Goal: Check status: Check status

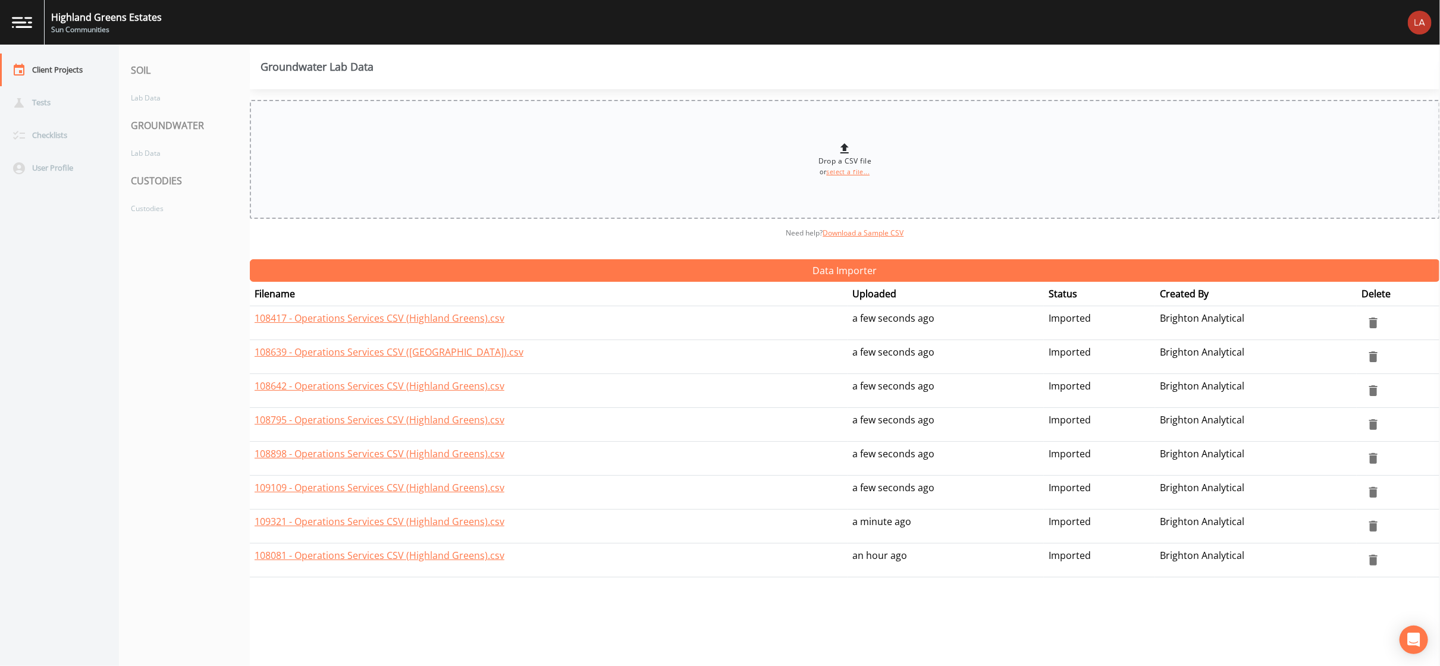
drag, startPoint x: 0, startPoint y: 0, endPoint x: 614, endPoint y: 121, distance: 626.3
click at [720, 306] on td "108417 - Operations Services CSV (Highland Greens).csv" at bounding box center [549, 323] width 598 height 34
click at [68, 57] on div "Client Projects" at bounding box center [53, 70] width 107 height 33
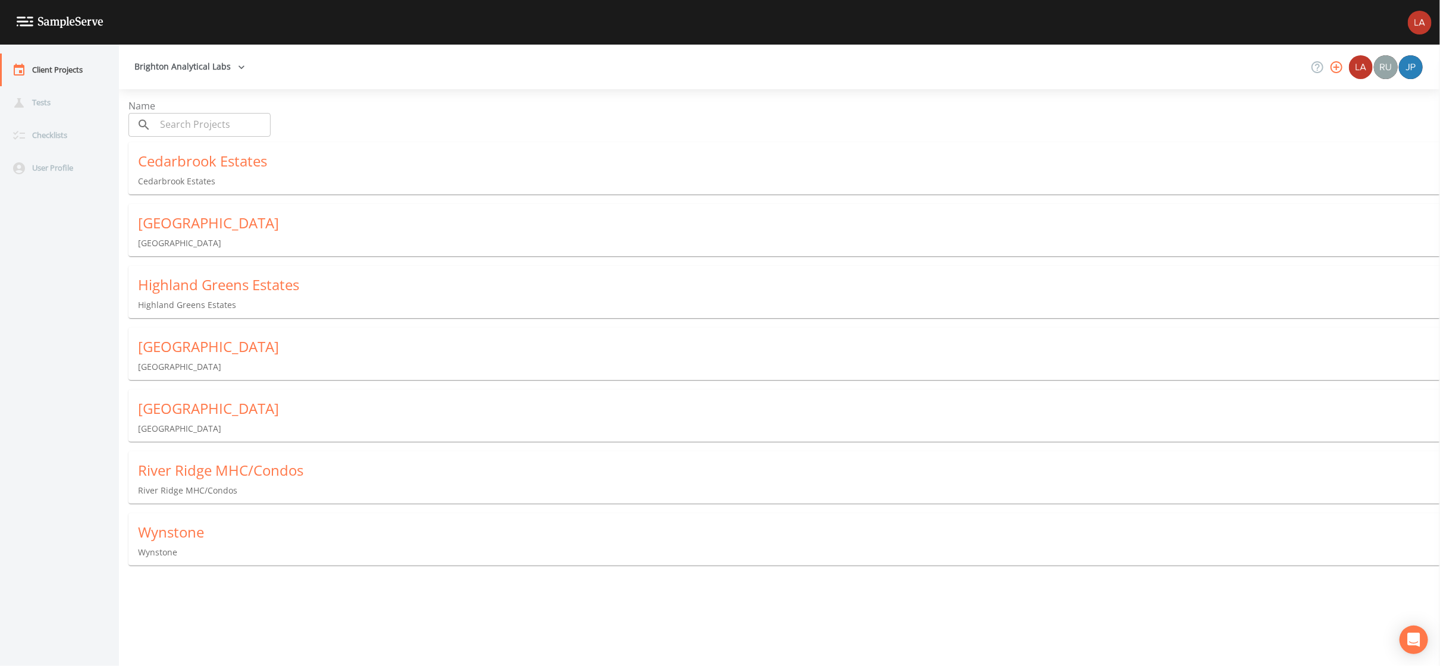
click at [188, 523] on div "Wynstone" at bounding box center [789, 532] width 1302 height 19
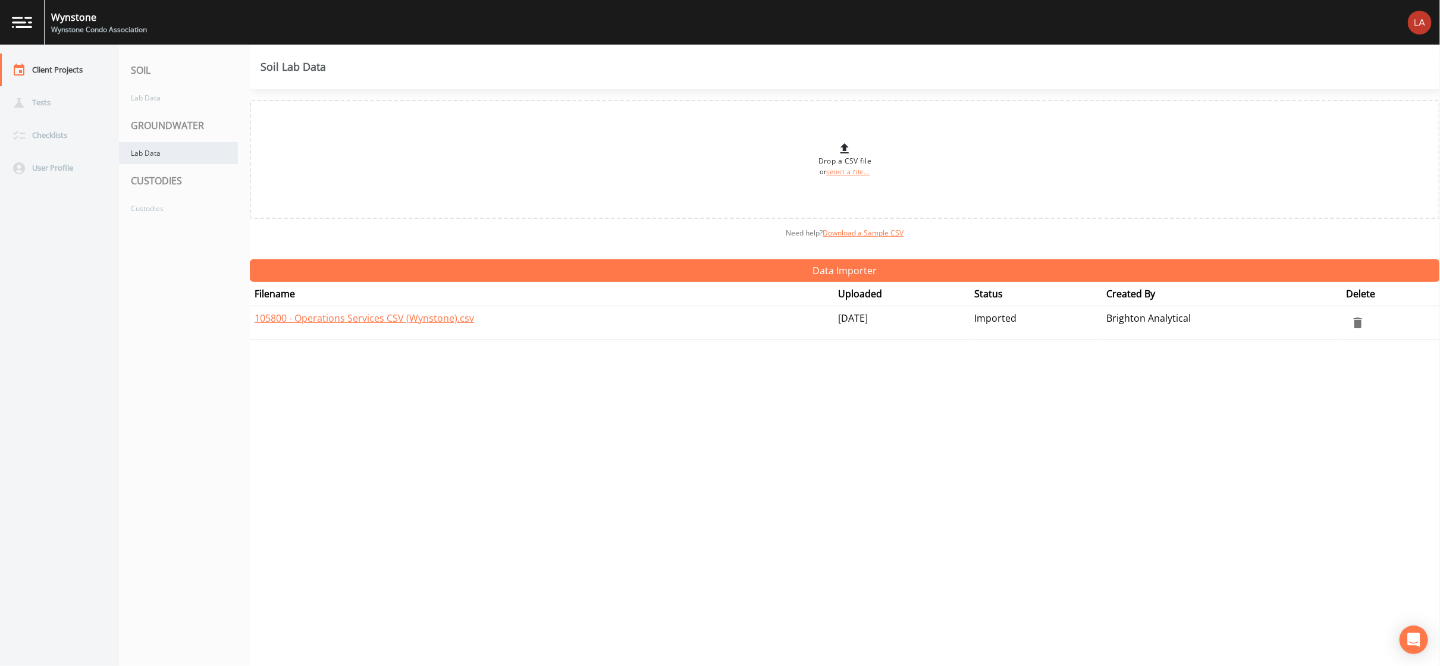
click at [148, 143] on div "Lab Data" at bounding box center [178, 153] width 119 height 22
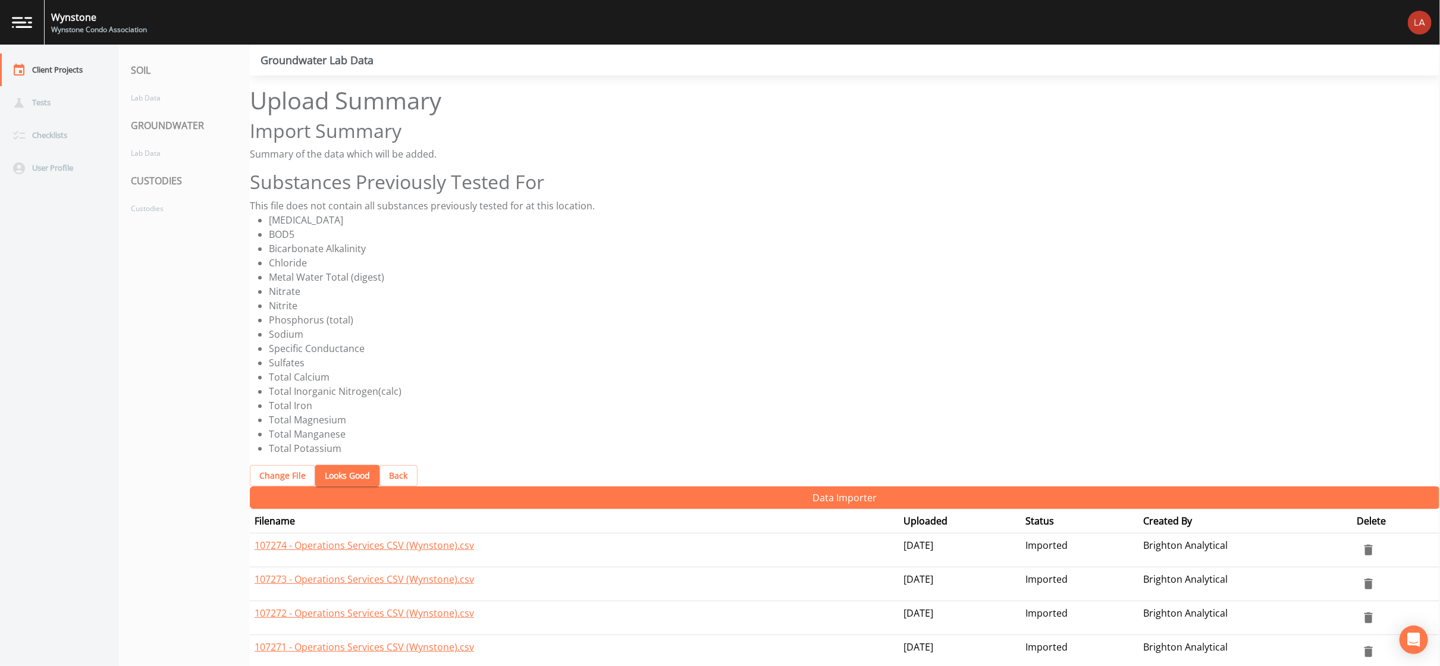
click at [323, 465] on button "Looks Good" at bounding box center [347, 476] width 64 height 22
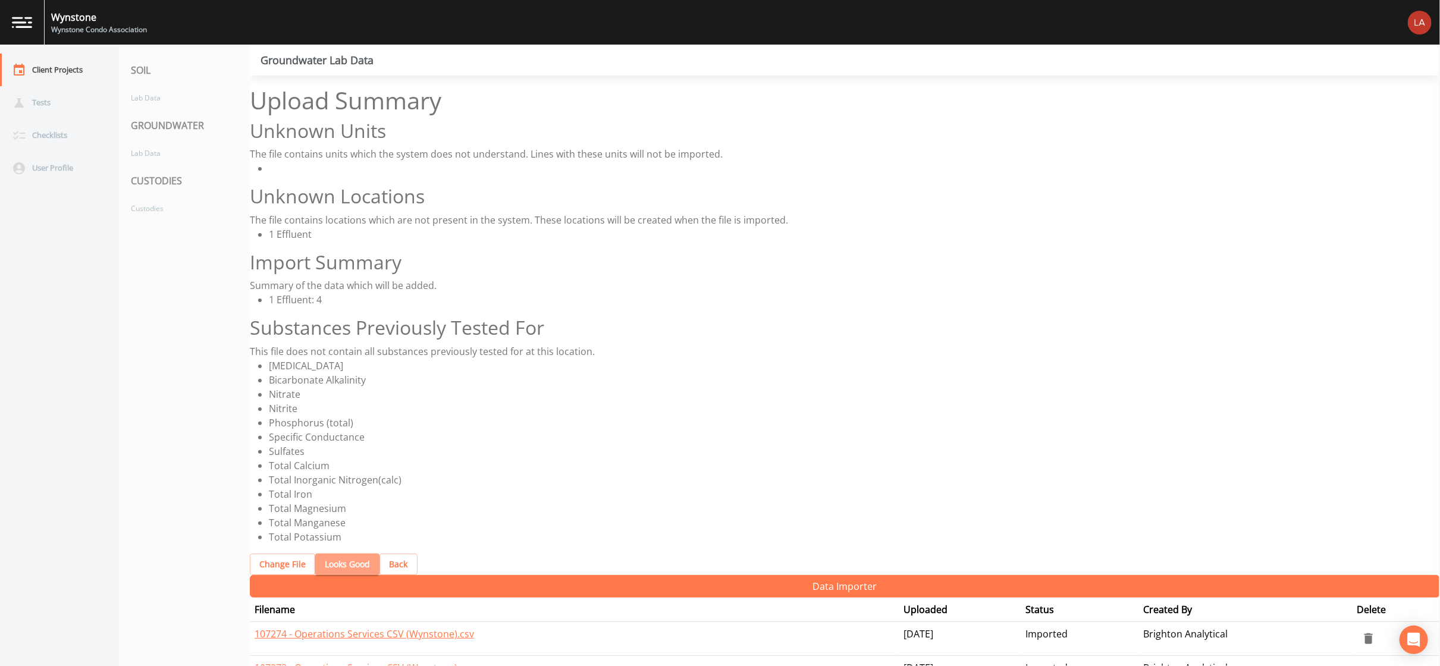
click at [341, 554] on button "Looks Good" at bounding box center [347, 565] width 64 height 22
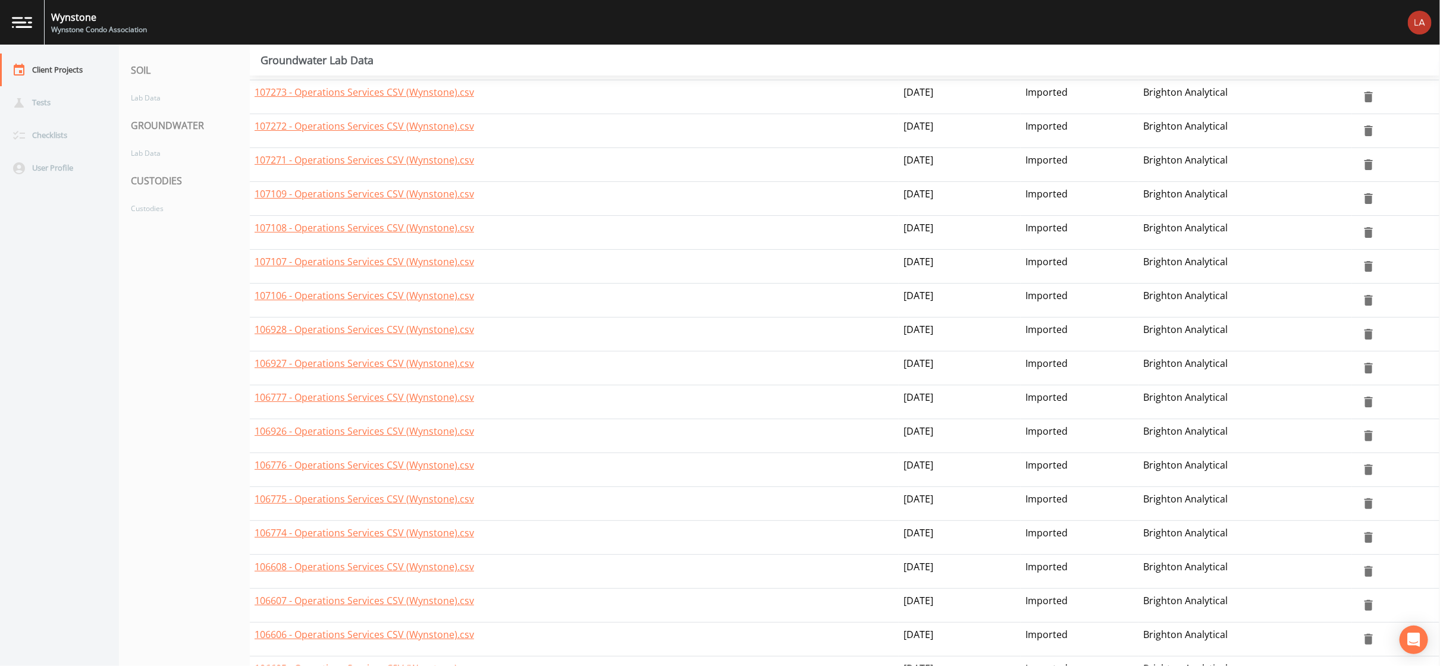
scroll to position [89, 0]
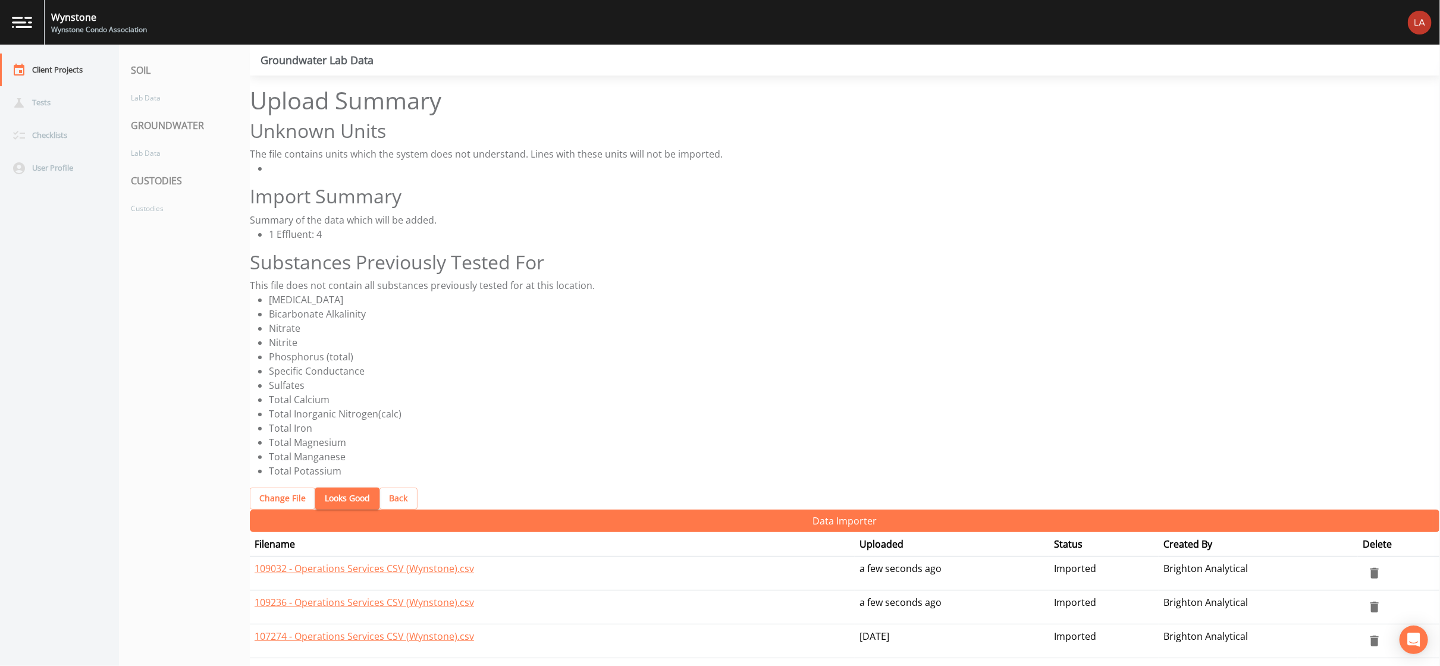
click at [329, 488] on button "Looks Good" at bounding box center [347, 499] width 64 height 22
click at [343, 488] on button "Looks Good" at bounding box center [347, 499] width 64 height 22
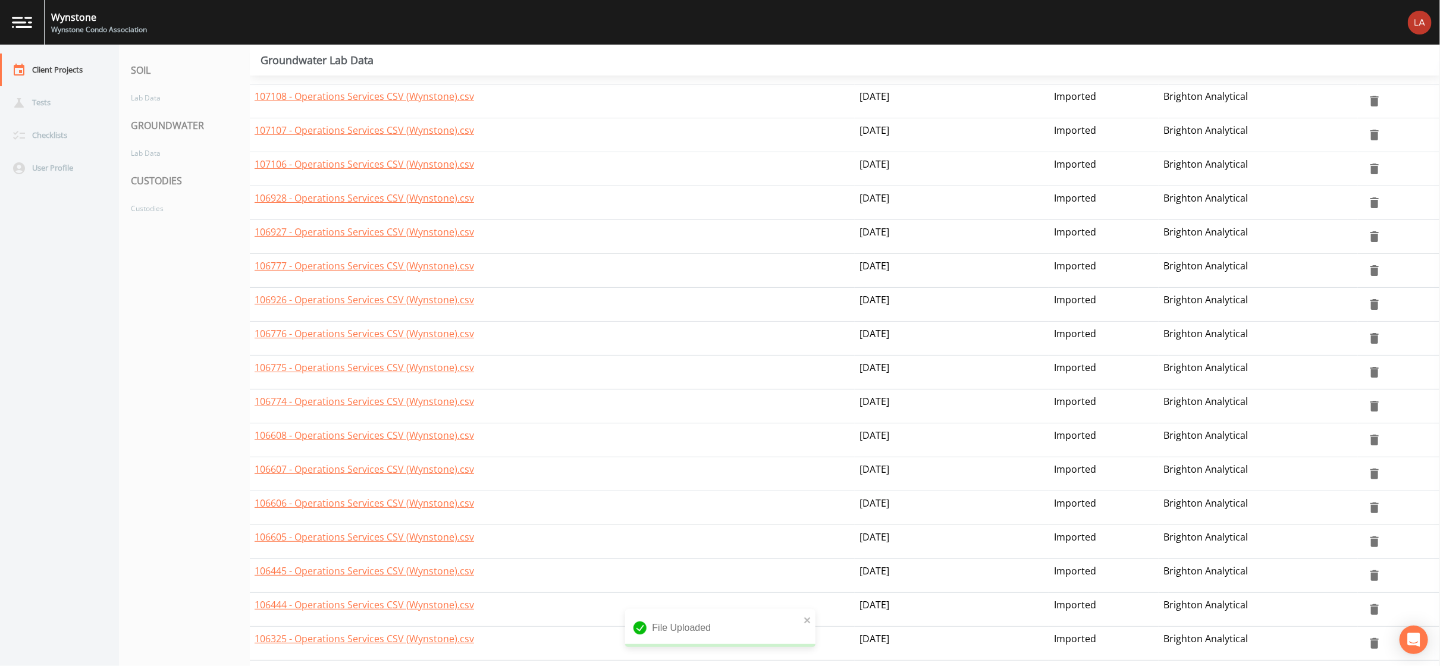
scroll to position [858, 0]
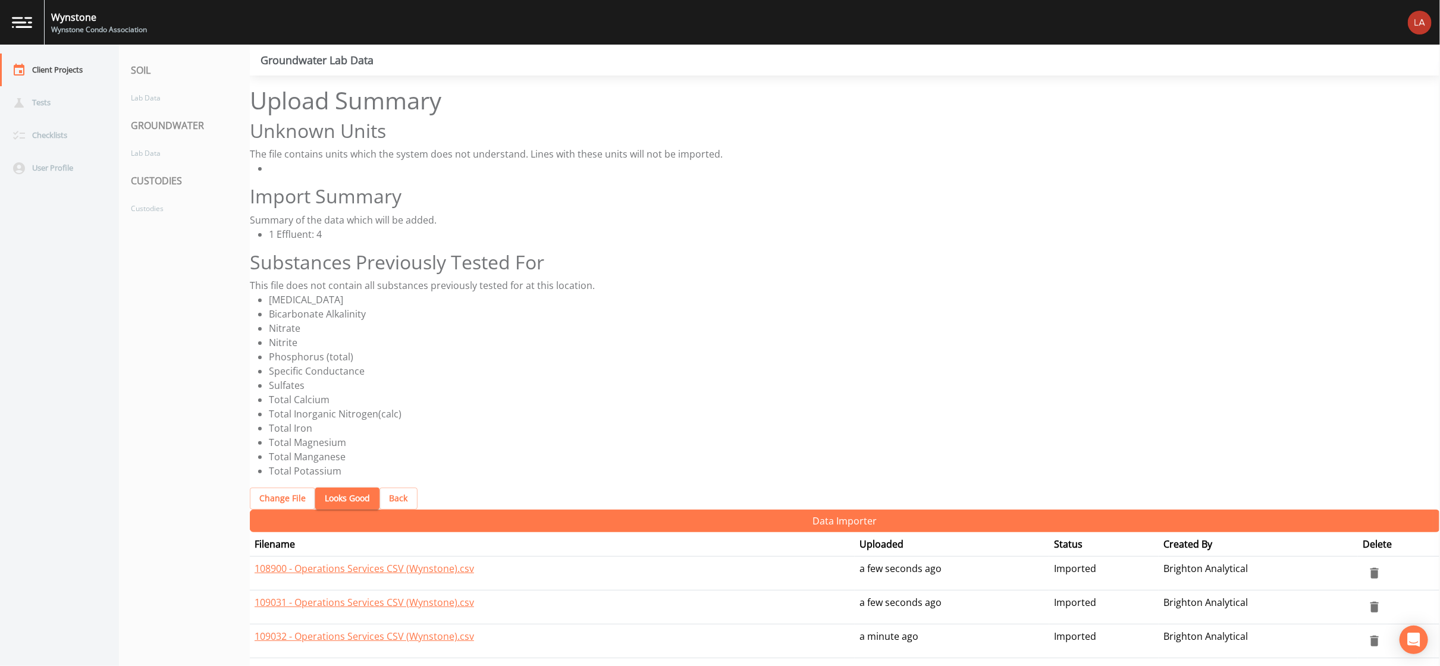
click at [324, 488] on button "Looks Good" at bounding box center [347, 499] width 64 height 22
click at [336, 488] on button "Looks Good" at bounding box center [347, 499] width 64 height 22
click at [328, 488] on button "Looks Good" at bounding box center [347, 499] width 64 height 22
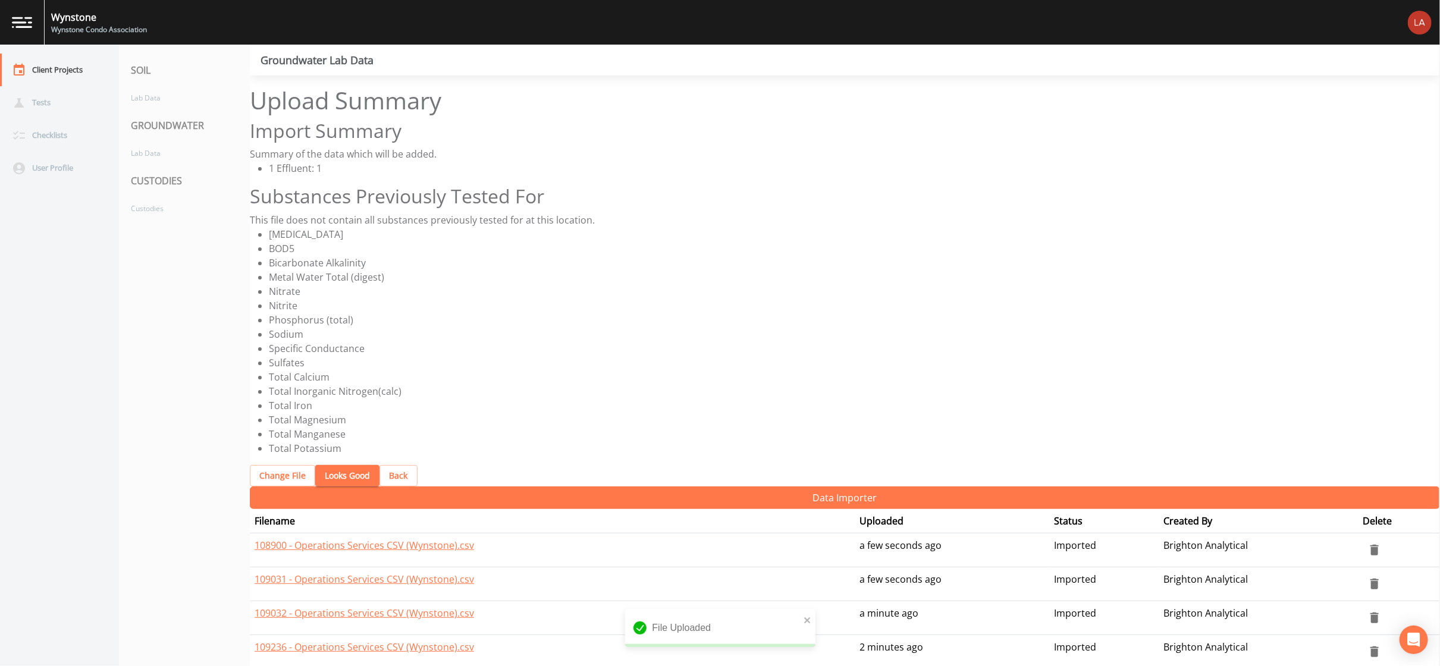
click at [336, 465] on button "Looks Good" at bounding box center [347, 476] width 64 height 22
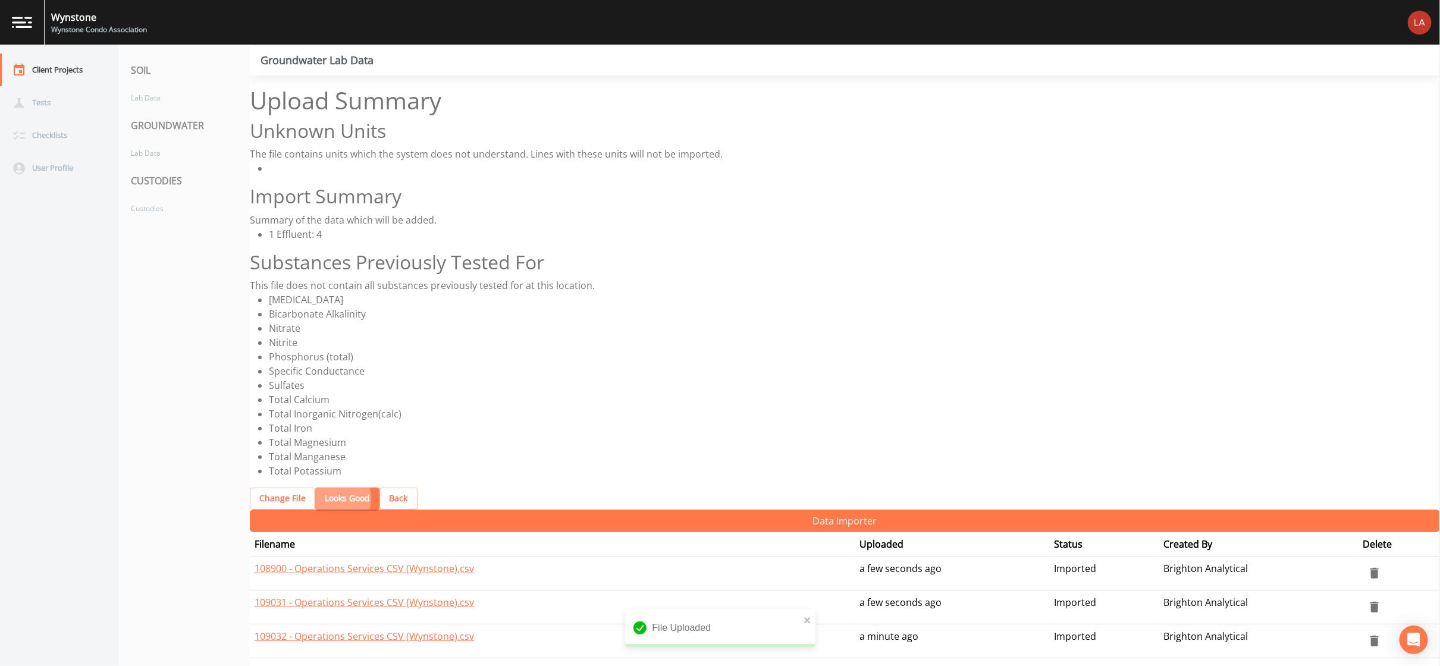
click at [318, 488] on button "Looks Good" at bounding box center [347, 499] width 64 height 22
click at [321, 488] on button "Looks Good" at bounding box center [347, 499] width 64 height 22
